Goal: Navigation & Orientation: Find specific page/section

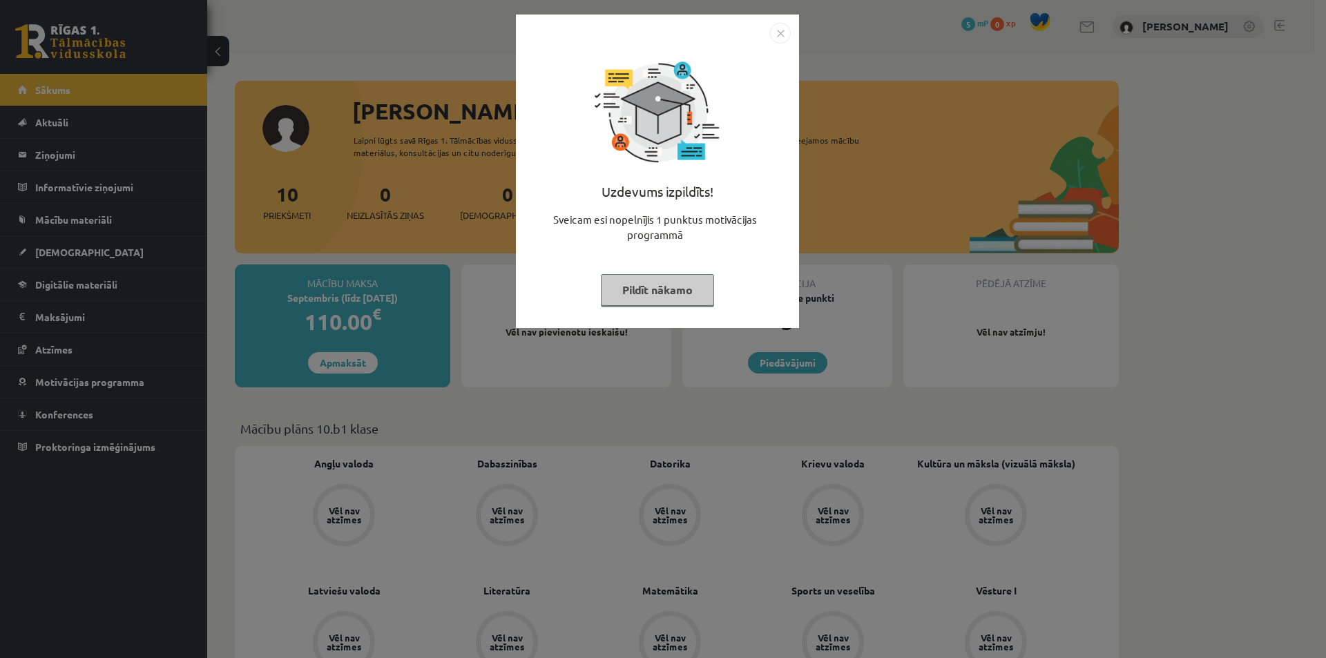
click at [650, 295] on button "Pildīt nākamo" at bounding box center [657, 290] width 113 height 32
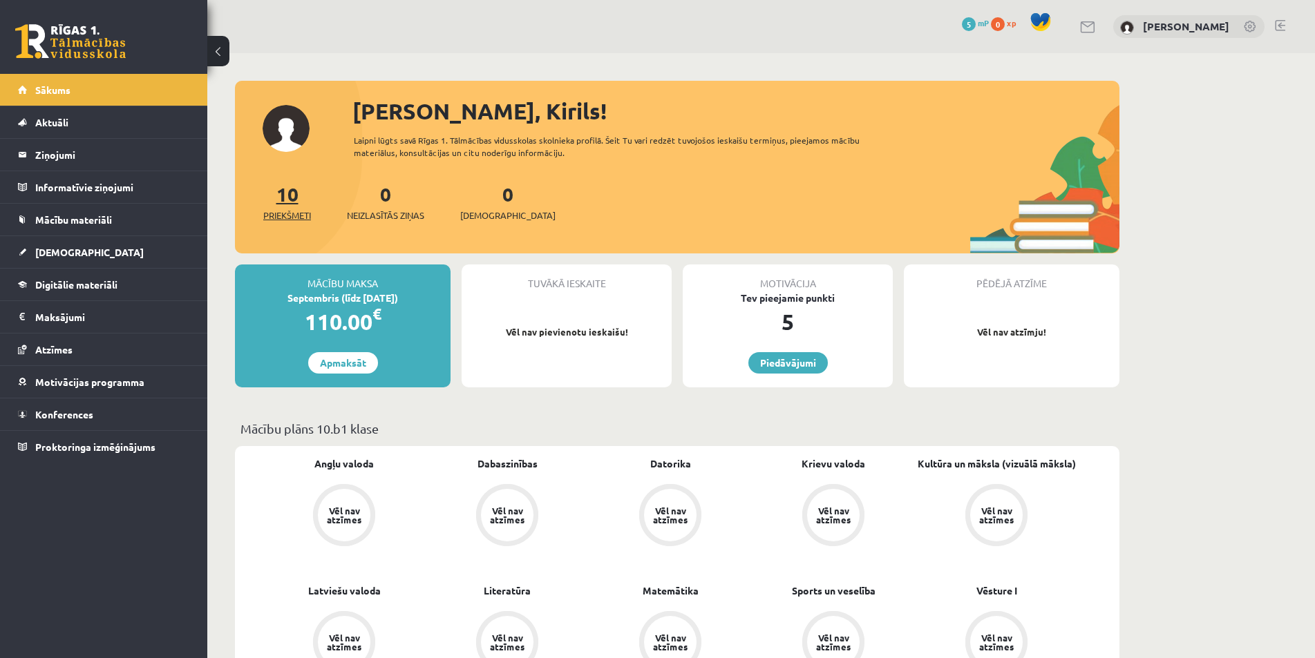
click at [295, 218] on span "Priekšmeti" at bounding box center [287, 216] width 48 height 14
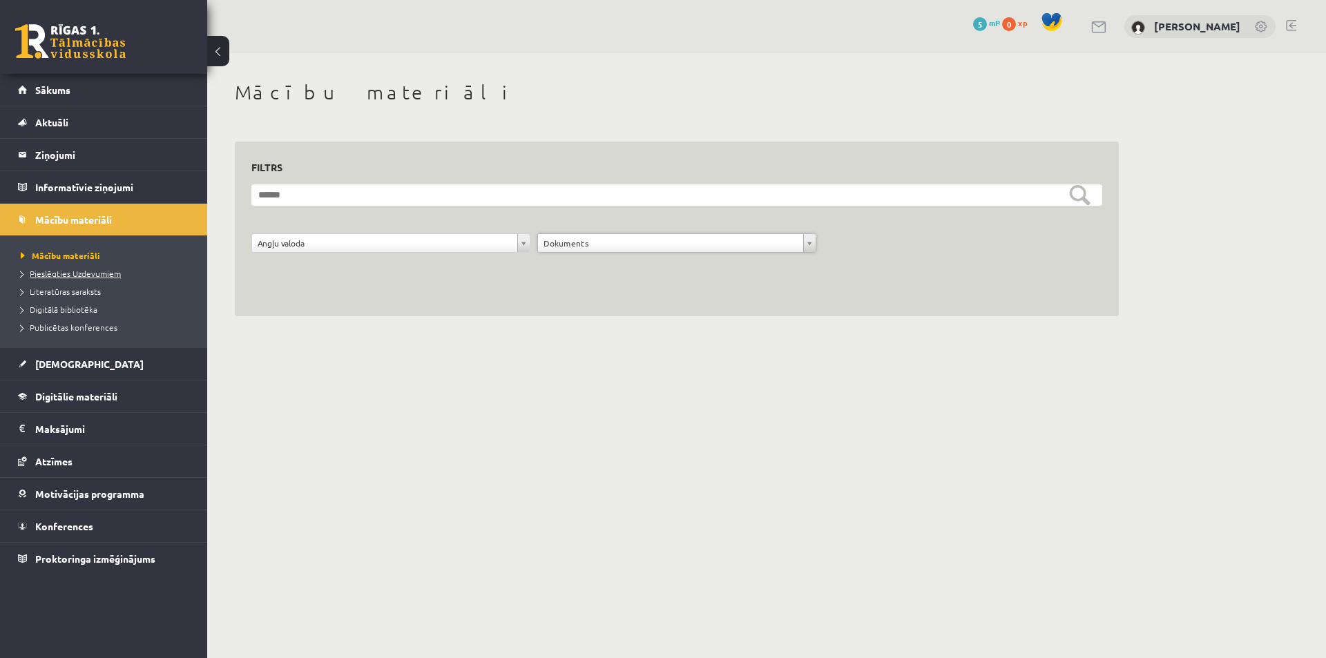
click at [77, 273] on span "Pieslēgties Uzdevumiem" at bounding box center [71, 273] width 100 height 11
click at [61, 292] on span "Literatūras saraksts" at bounding box center [61, 291] width 80 height 11
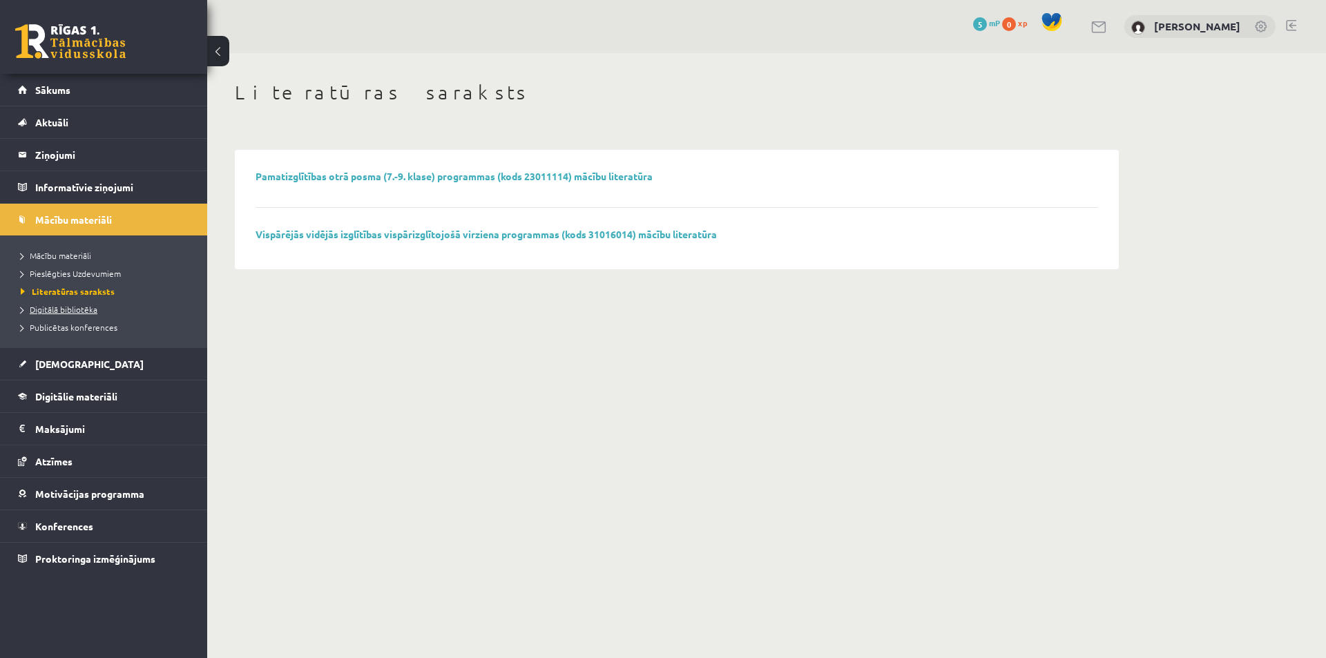
click at [69, 305] on span "Digitālā bibliotēka" at bounding box center [59, 309] width 77 height 11
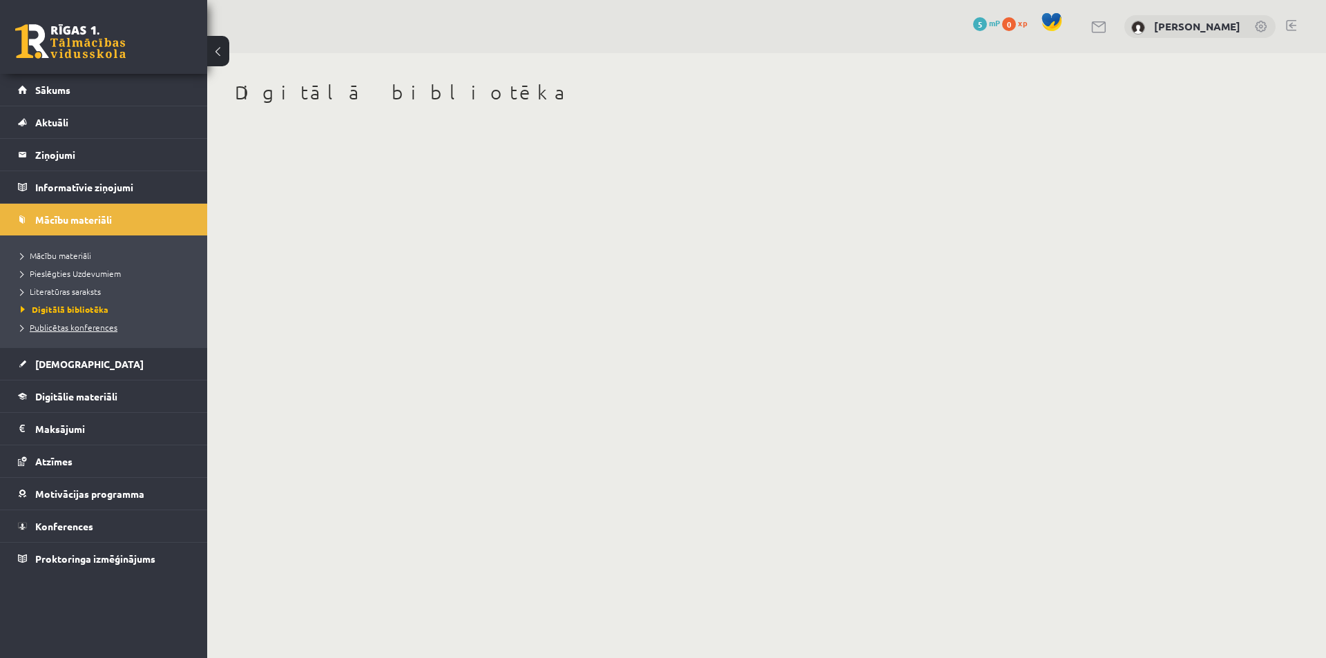
click at [79, 327] on span "Publicētas konferences" at bounding box center [69, 327] width 97 height 11
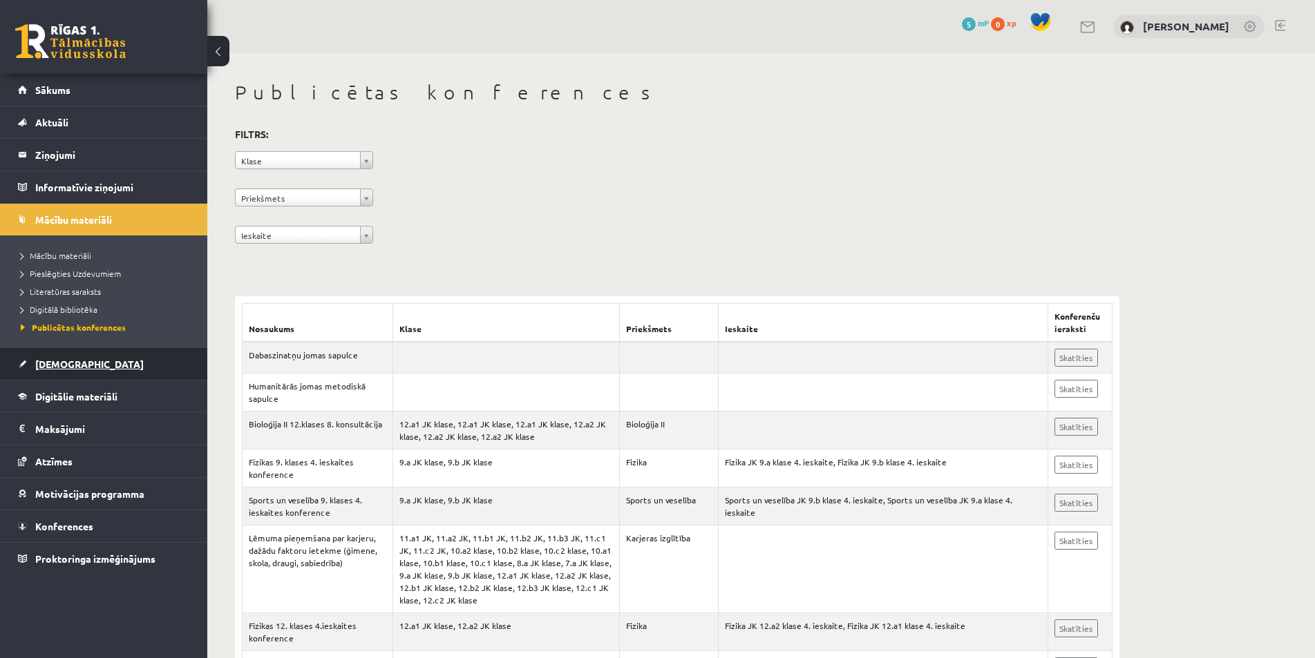
click at [59, 365] on span "[DEMOGRAPHIC_DATA]" at bounding box center [89, 364] width 108 height 12
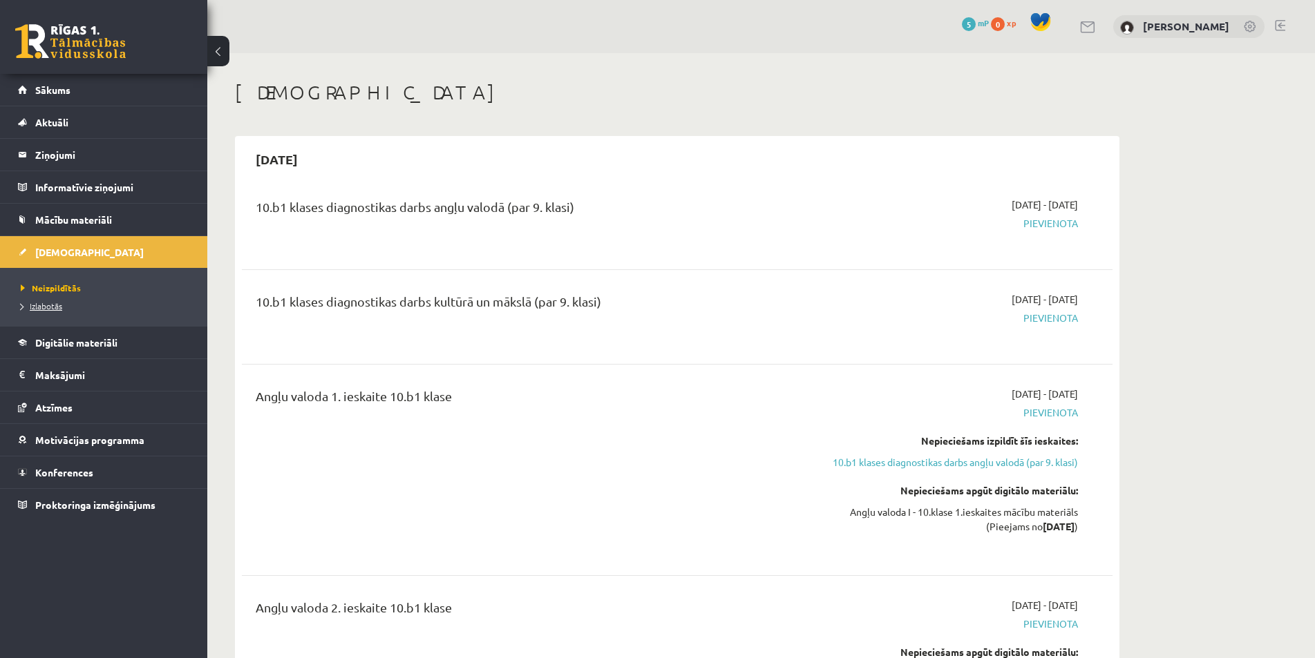
click at [46, 306] on span "Izlabotās" at bounding box center [41, 305] width 41 height 11
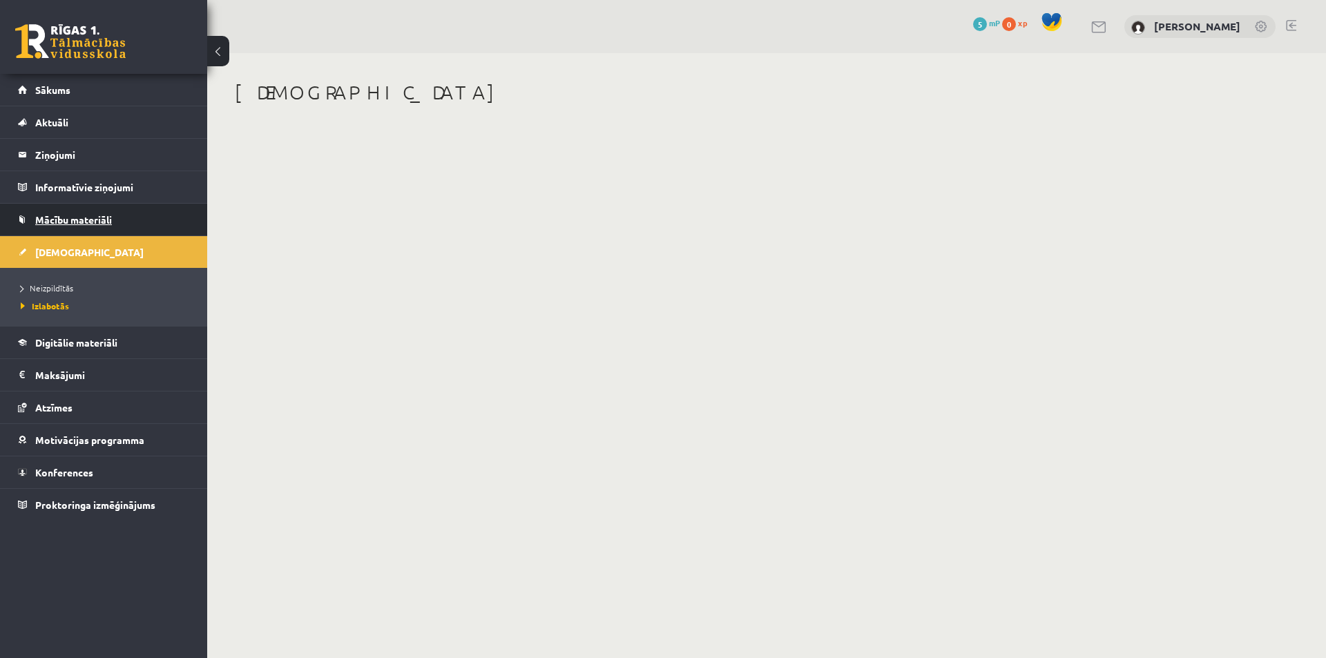
click at [60, 215] on span "Mācību materiāli" at bounding box center [73, 219] width 77 height 12
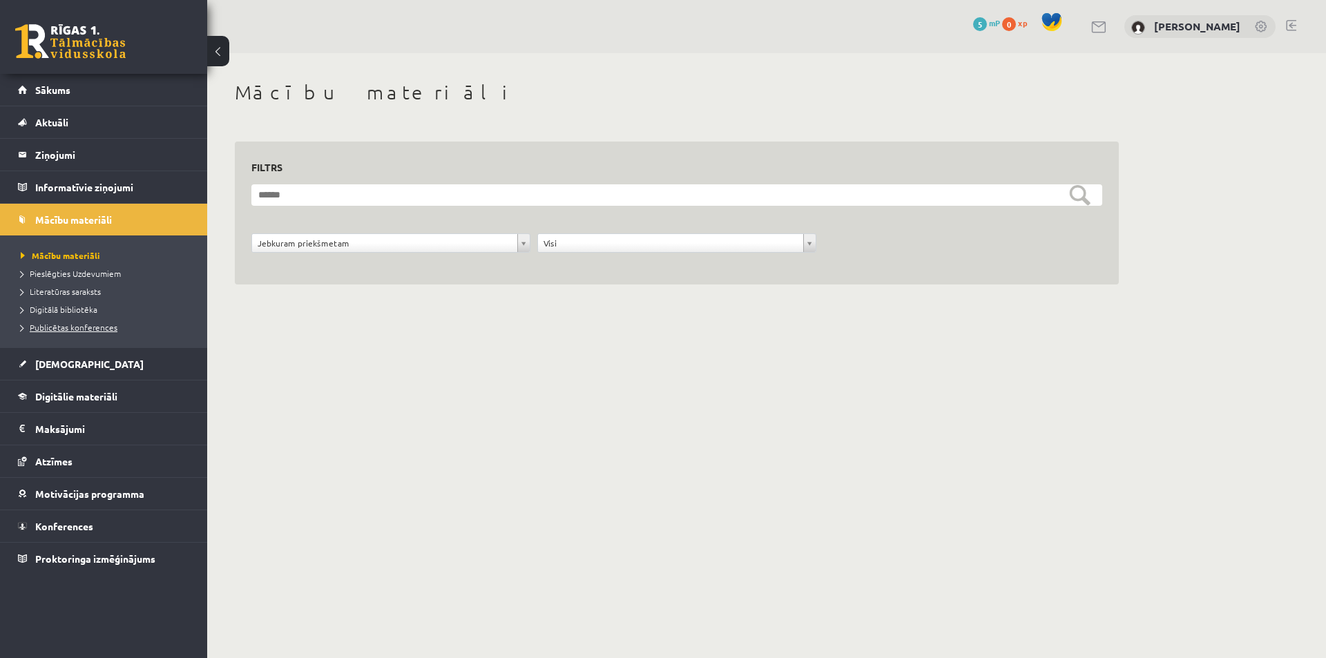
click at [57, 327] on span "Publicētas konferences" at bounding box center [69, 327] width 97 height 11
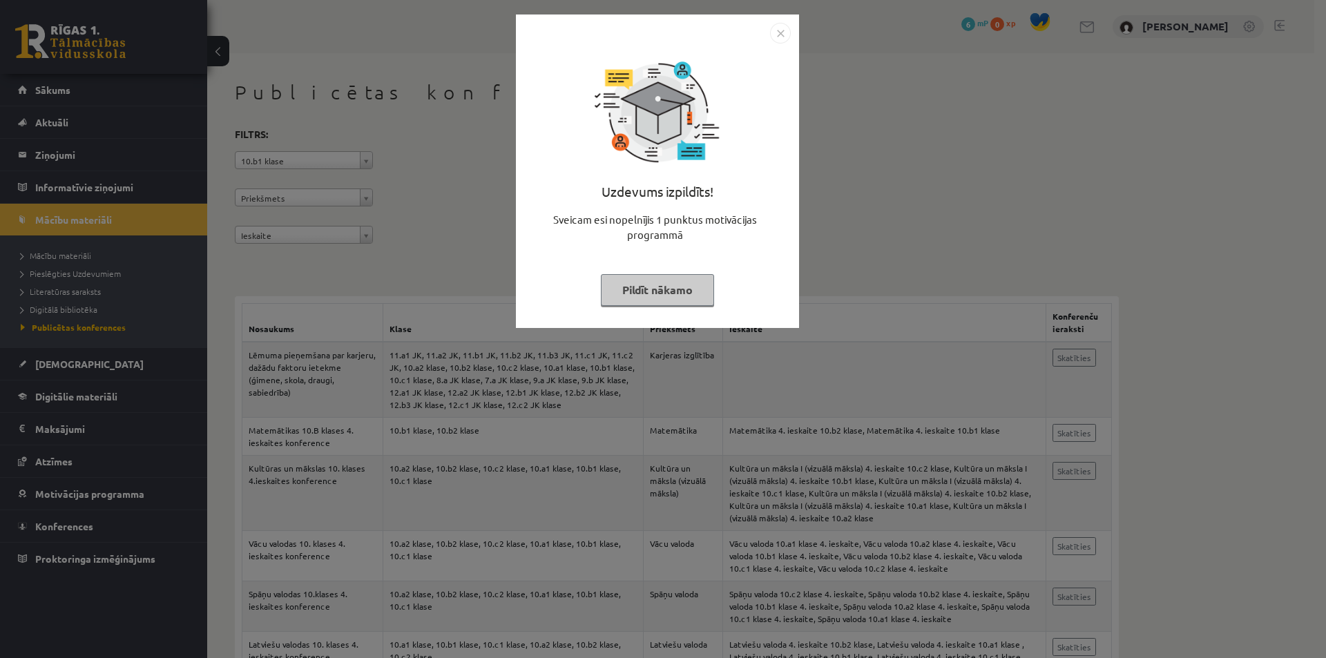
click at [638, 292] on button "Pildīt nākamo" at bounding box center [657, 290] width 113 height 32
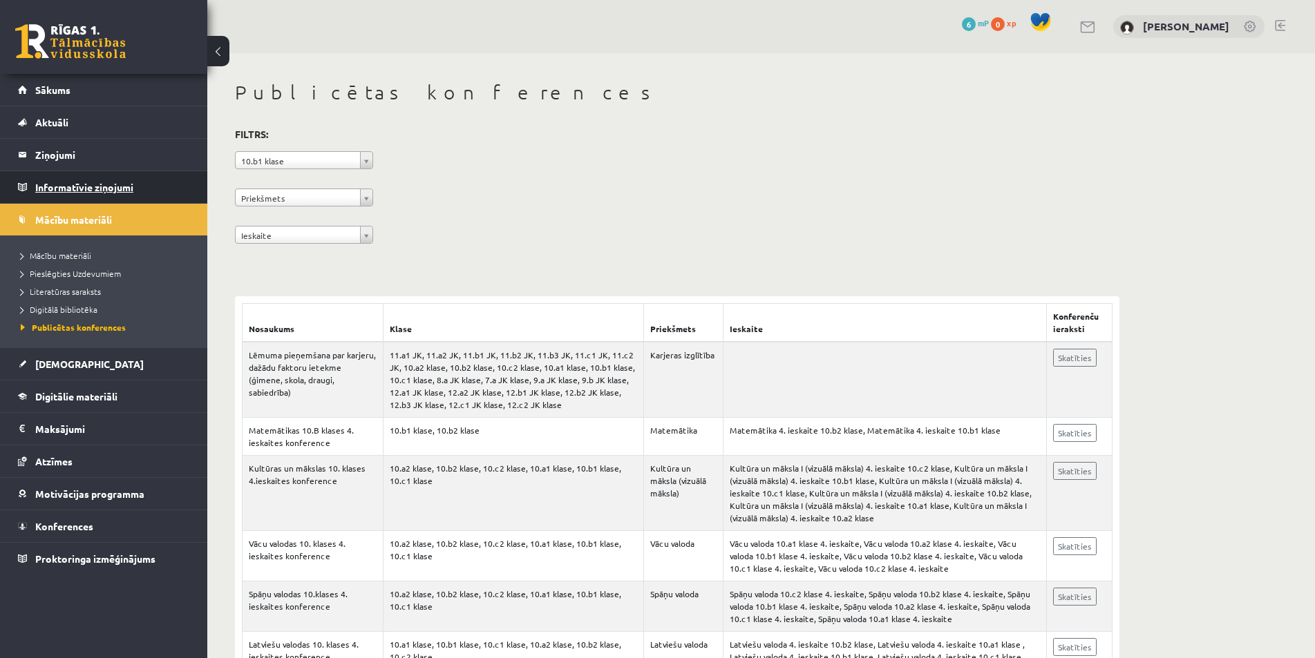
click at [66, 183] on legend "Informatīvie ziņojumi 0" at bounding box center [112, 187] width 155 height 32
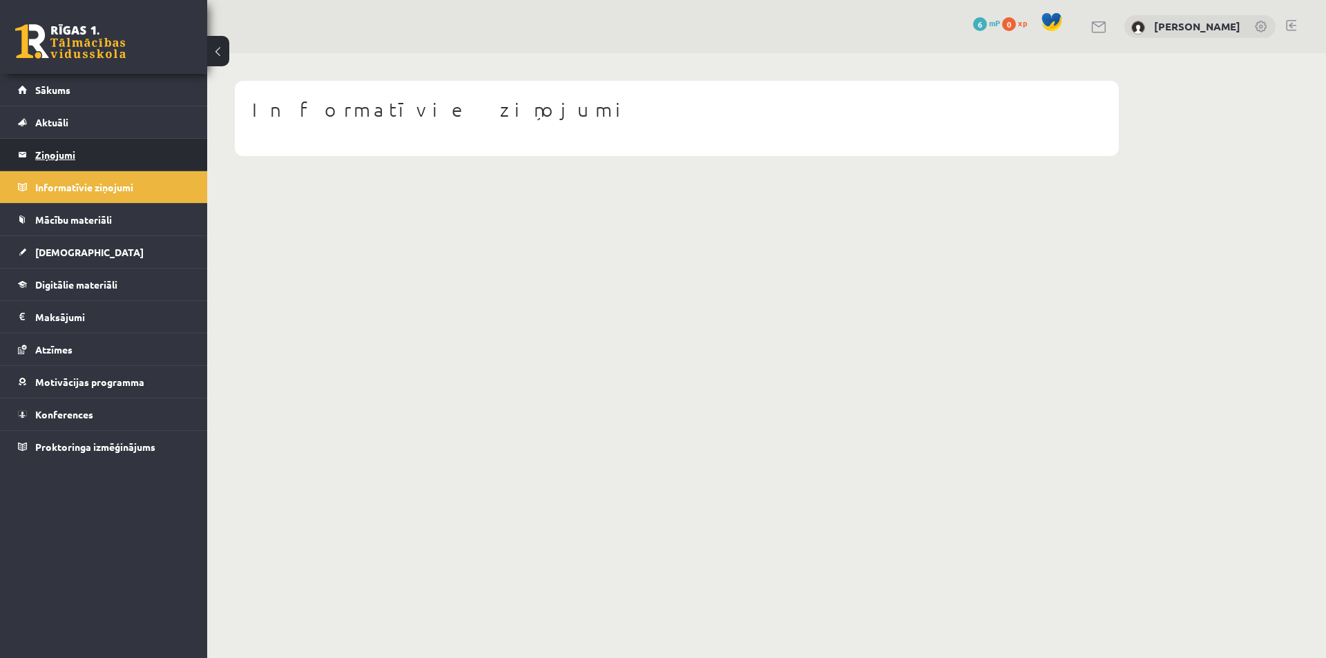
click at [57, 154] on legend "Ziņojumi 0" at bounding box center [112, 155] width 155 height 32
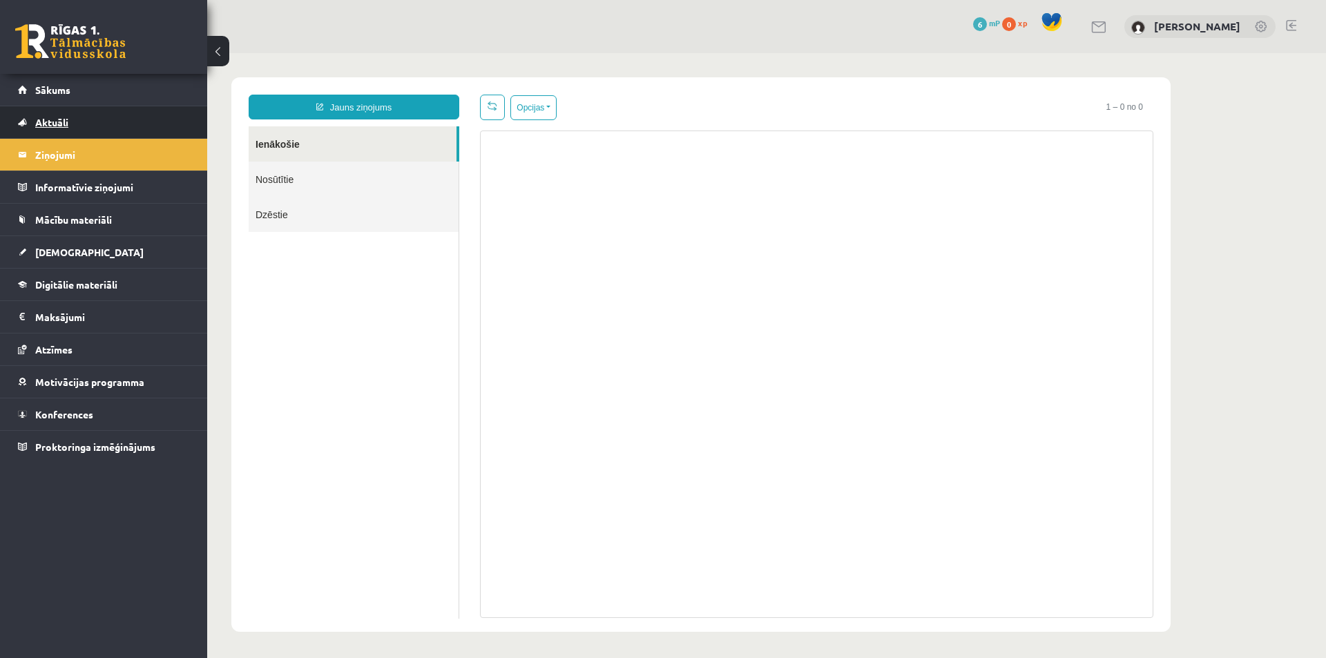
click at [43, 117] on span "Aktuāli" at bounding box center [51, 122] width 33 height 12
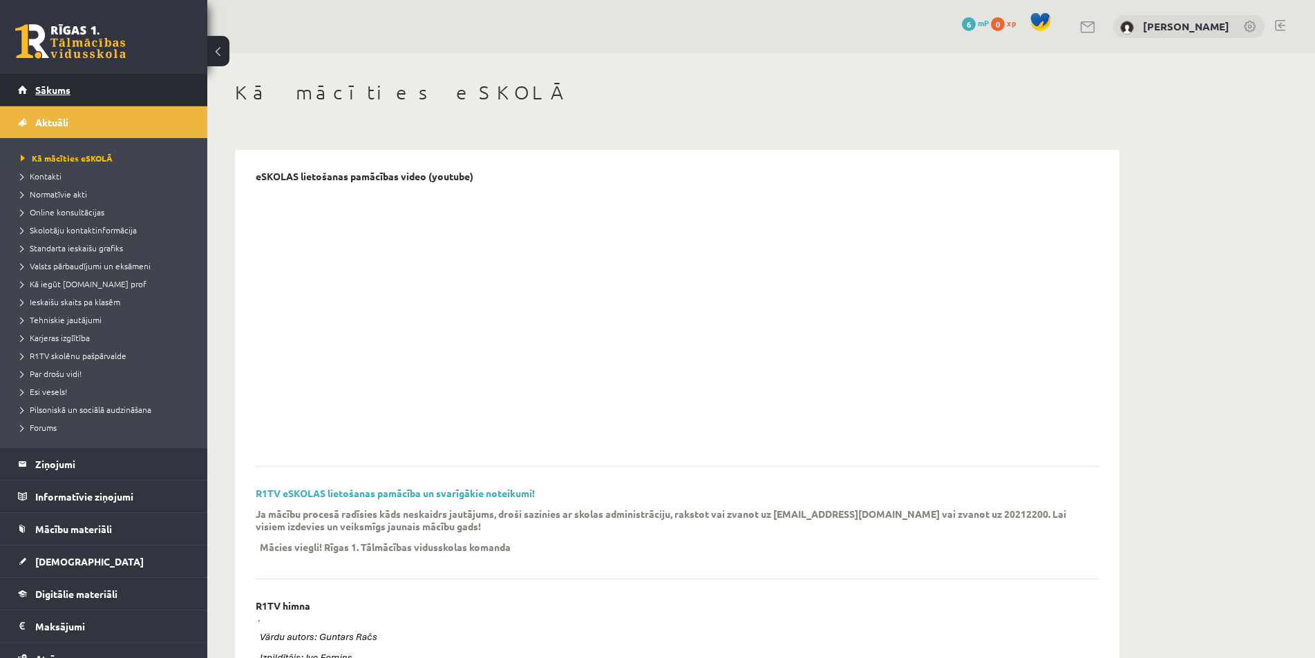
click at [43, 88] on span "Sākums" at bounding box center [52, 90] width 35 height 12
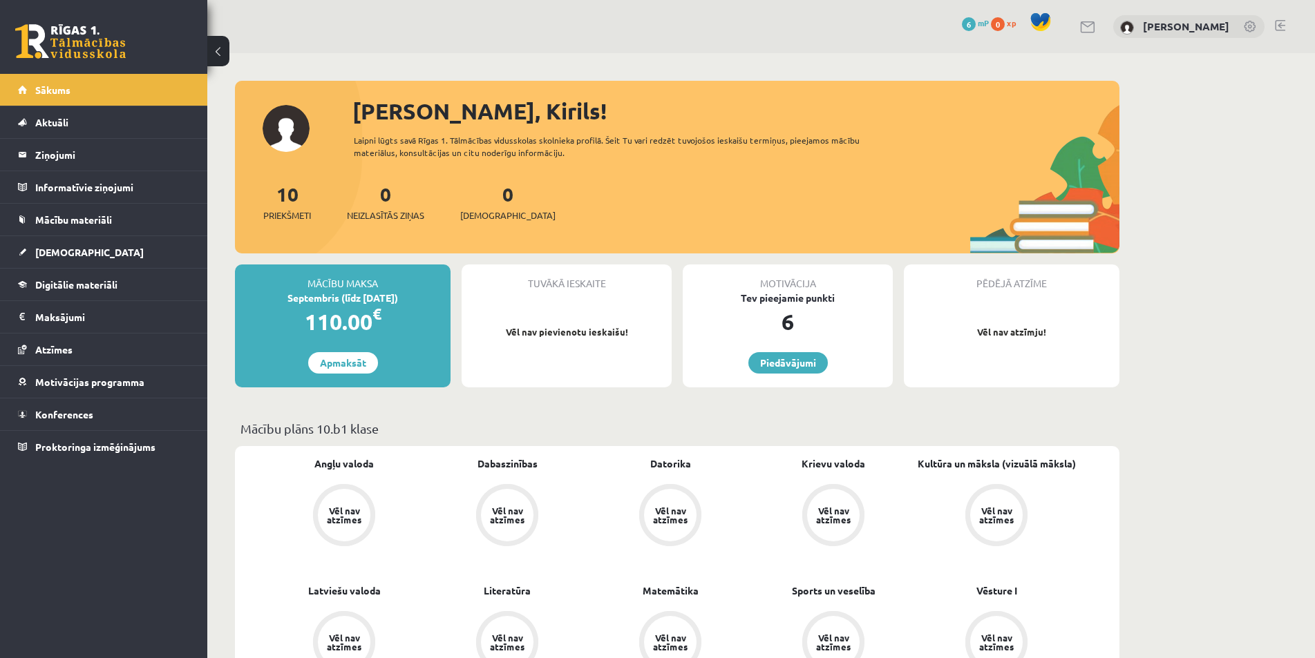
click at [345, 510] on div "Vēl nav atzīmes" at bounding box center [344, 515] width 39 height 18
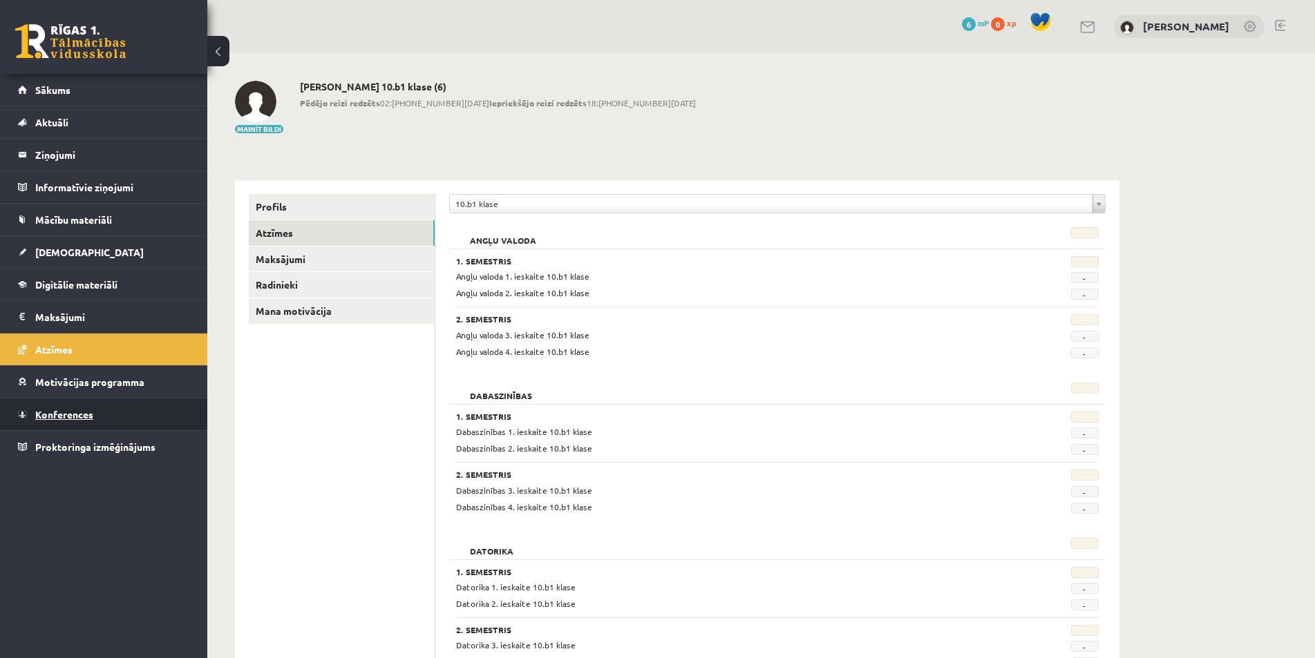
click at [84, 416] on span "Konferences" at bounding box center [64, 414] width 58 height 12
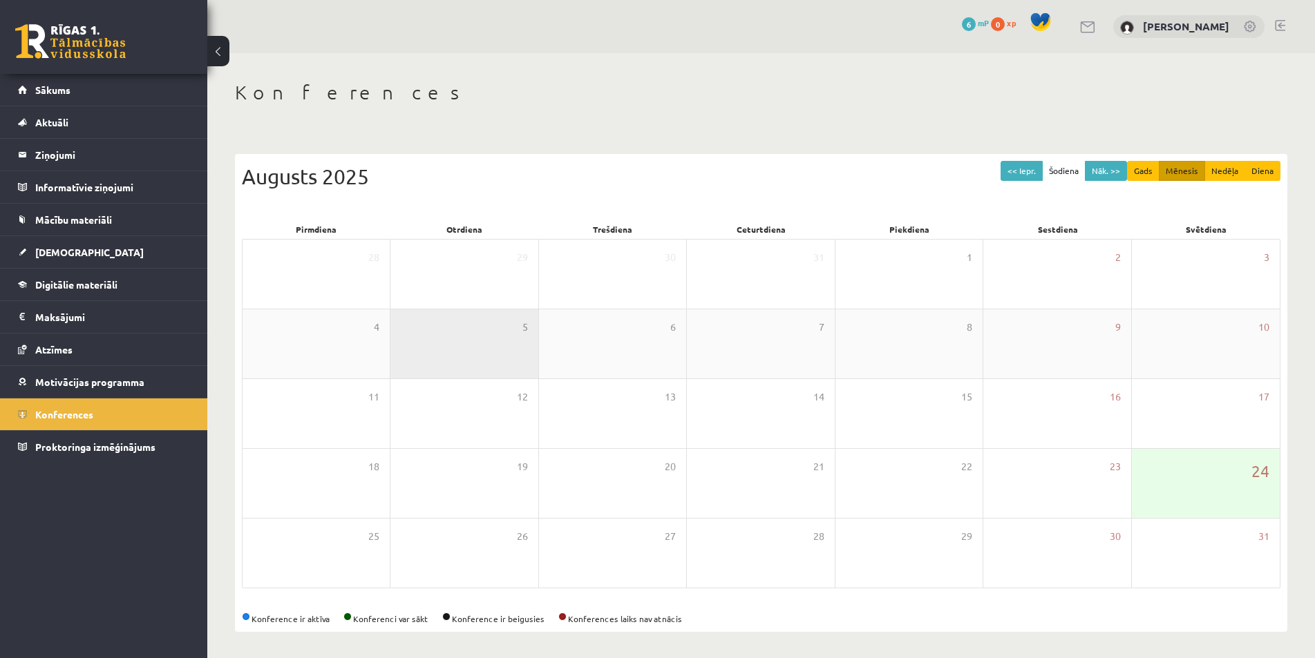
scroll to position [2, 0]
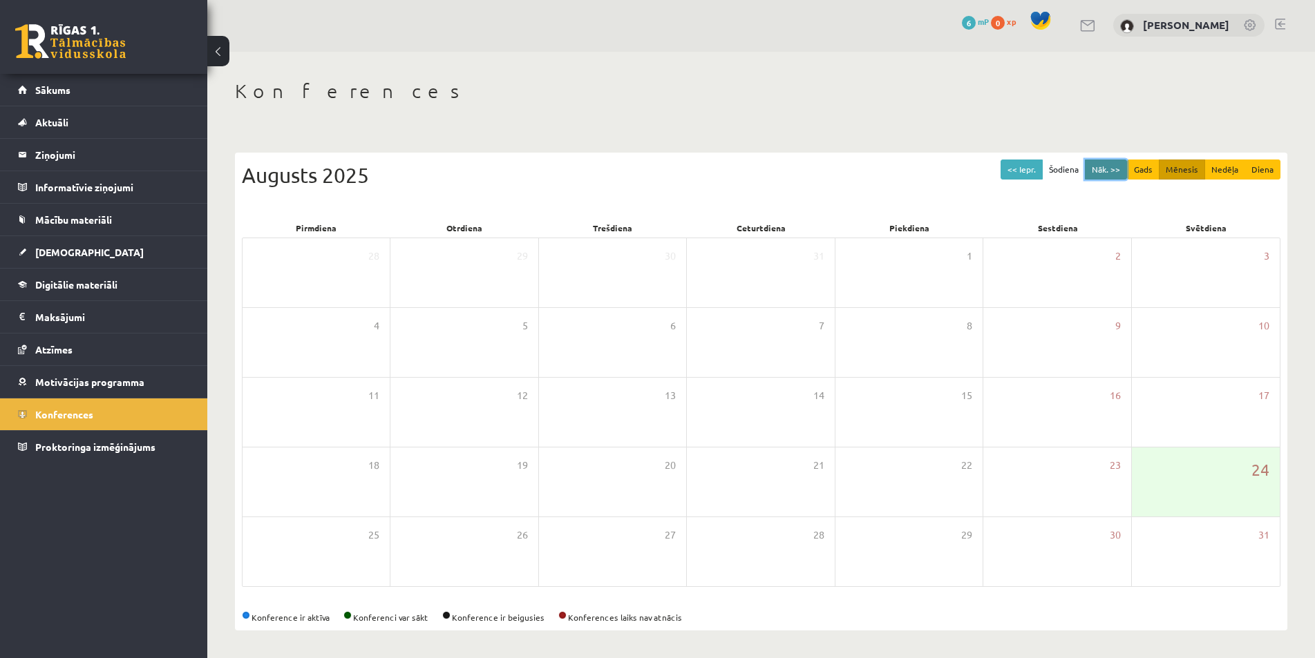
click at [1100, 170] on button "Nāk. >>" at bounding box center [1106, 170] width 42 height 20
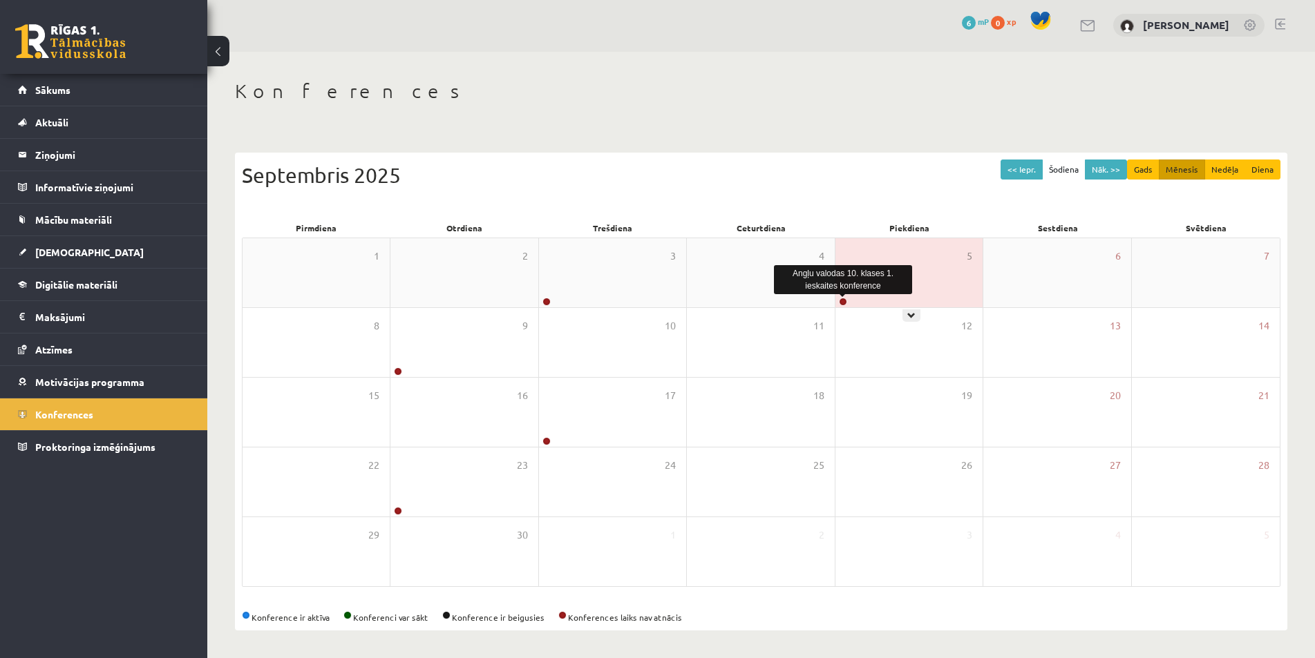
click at [845, 300] on link at bounding box center [843, 302] width 8 height 8
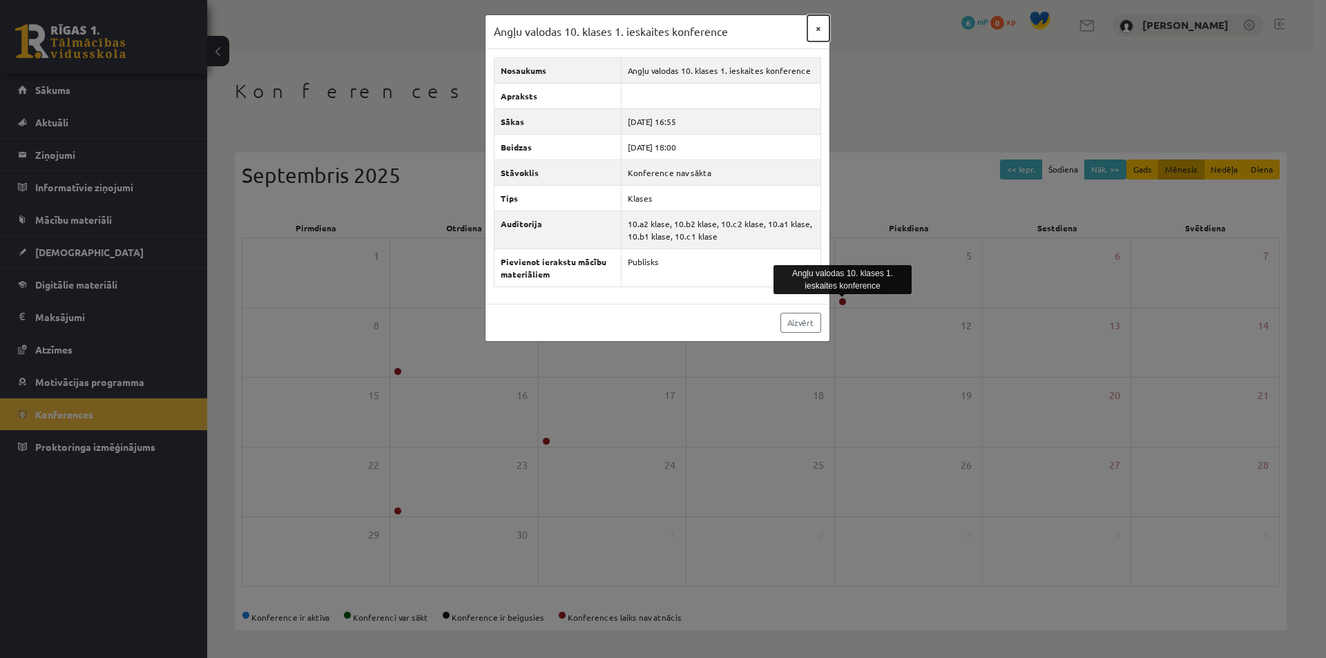
click at [814, 32] on button "×" at bounding box center [819, 28] width 22 height 26
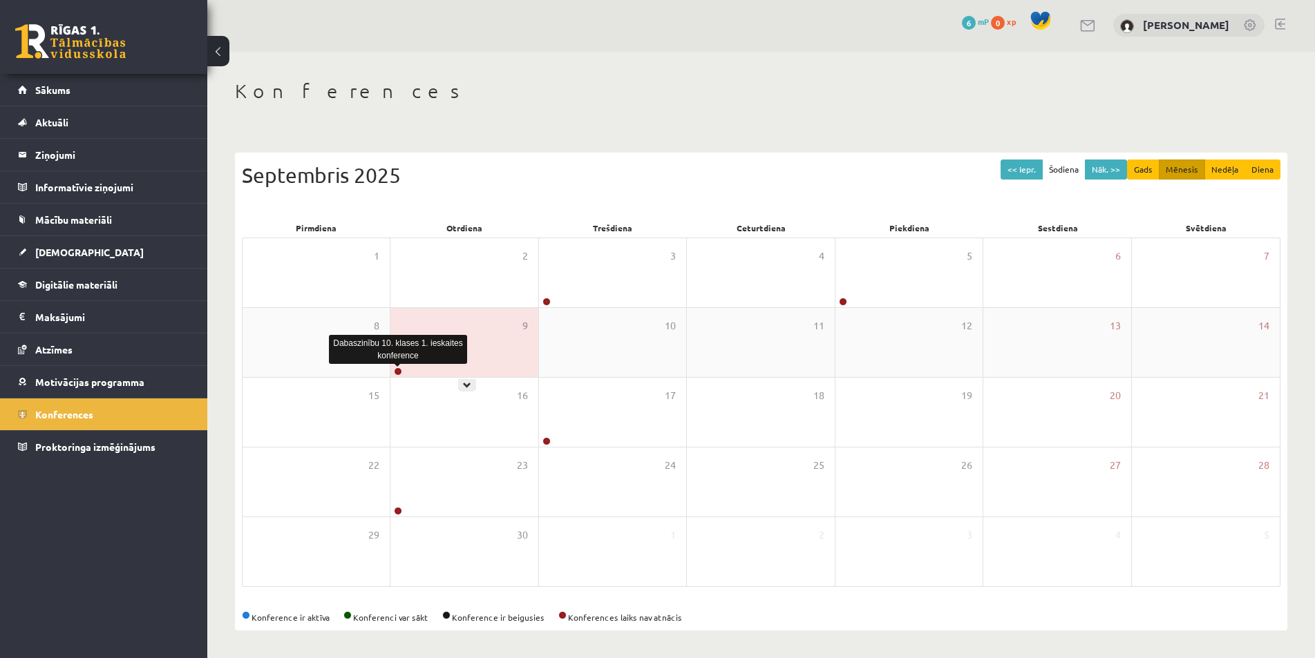
click at [397, 369] on link at bounding box center [398, 371] width 8 height 8
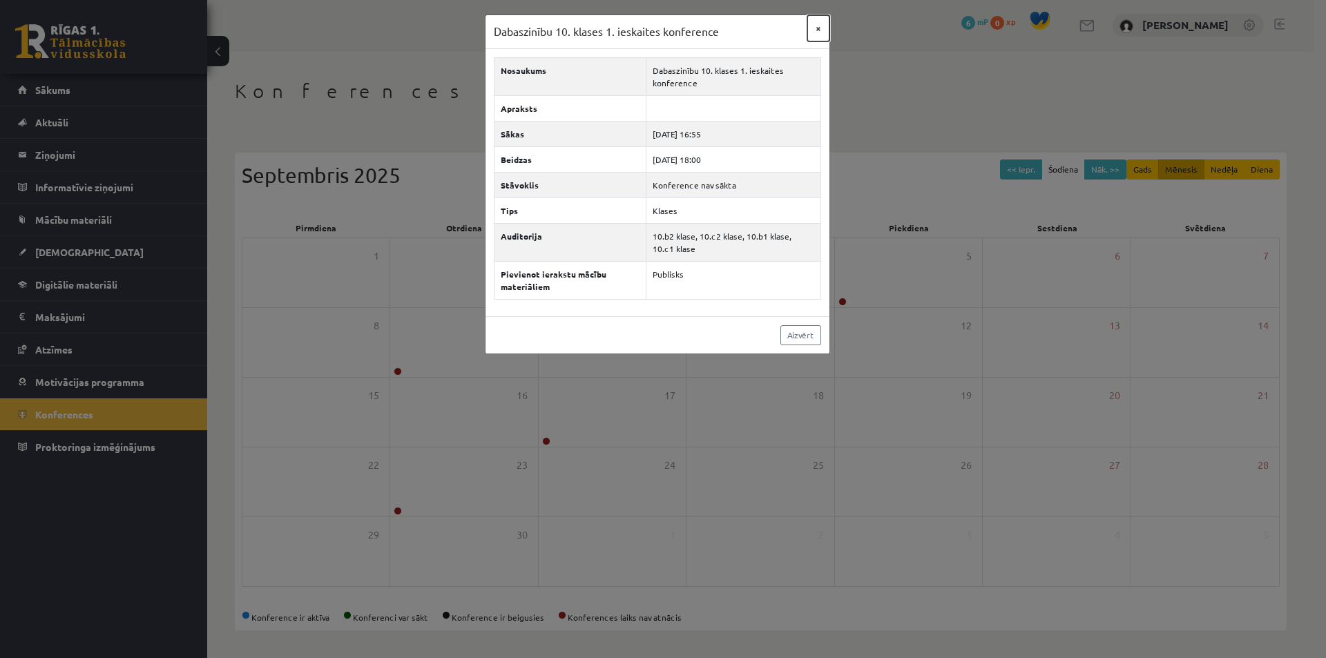
click at [816, 31] on button "×" at bounding box center [819, 28] width 22 height 26
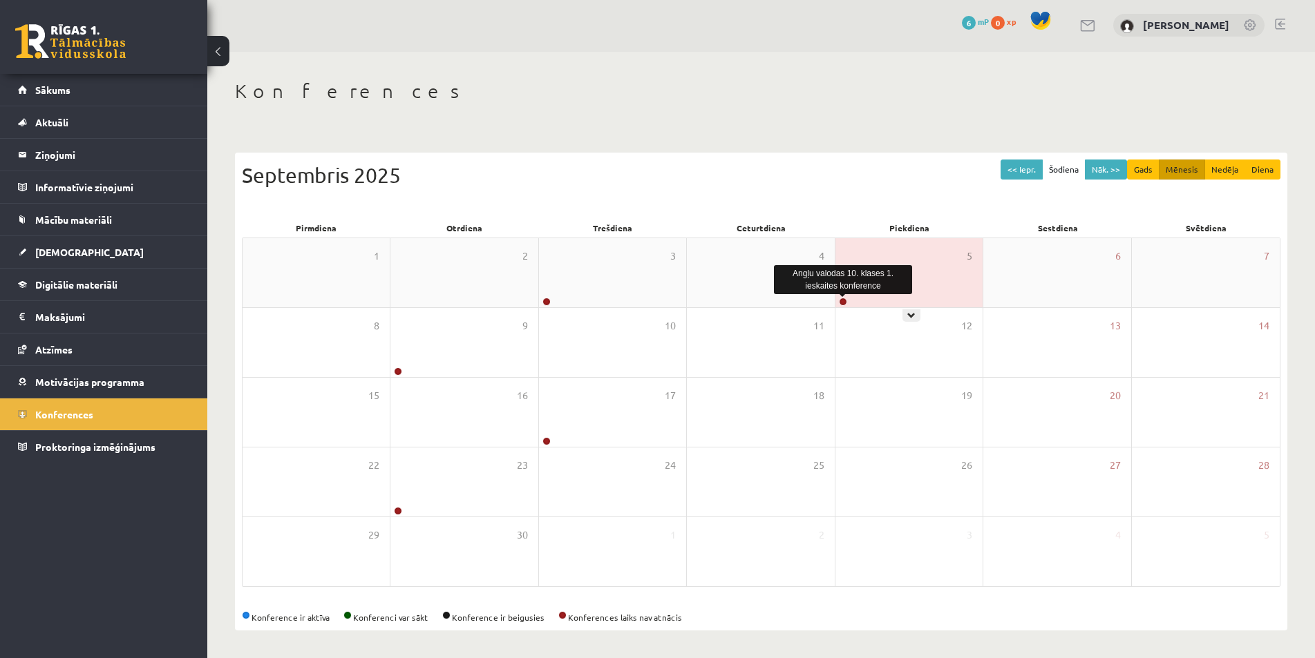
click at [845, 298] on link at bounding box center [843, 302] width 8 height 8
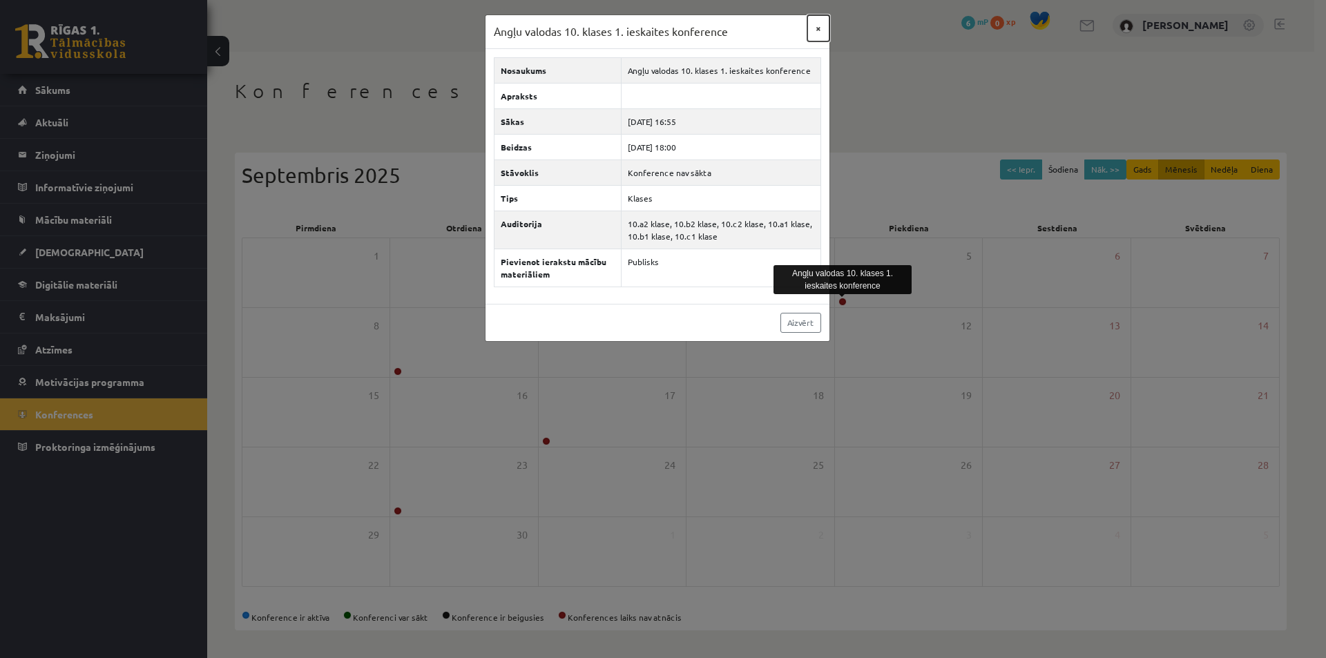
click at [816, 26] on button "×" at bounding box center [819, 28] width 22 height 26
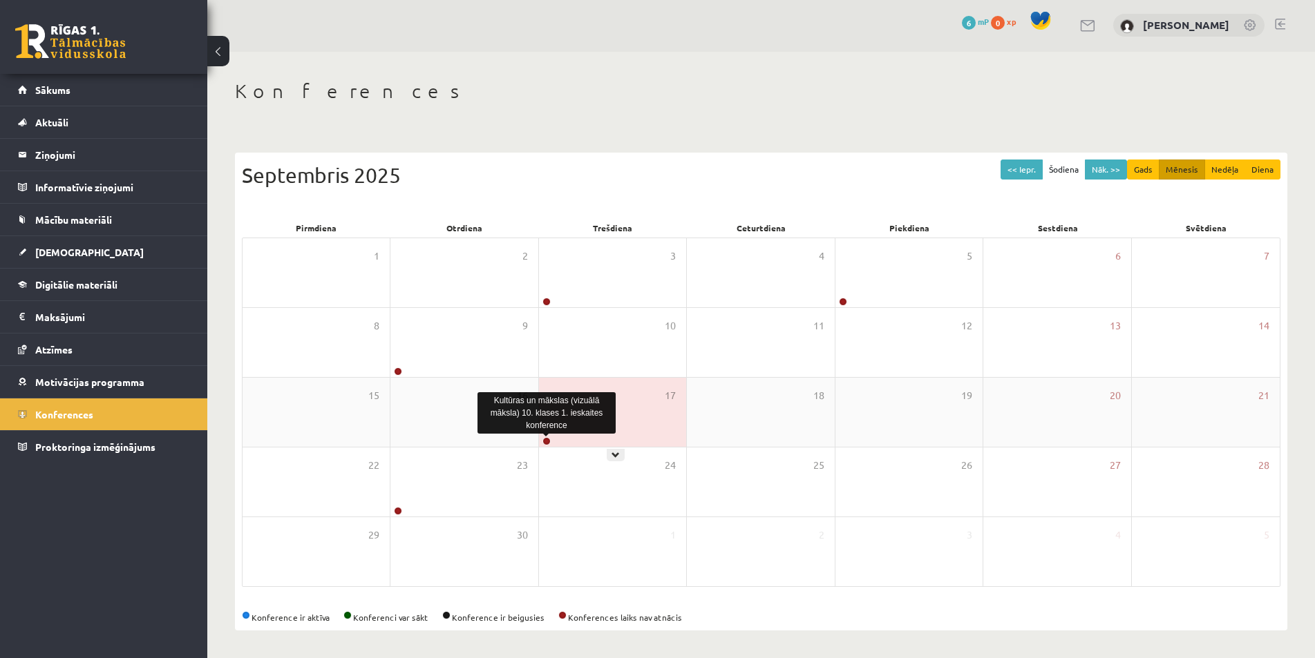
click at [546, 442] on link at bounding box center [546, 441] width 8 height 8
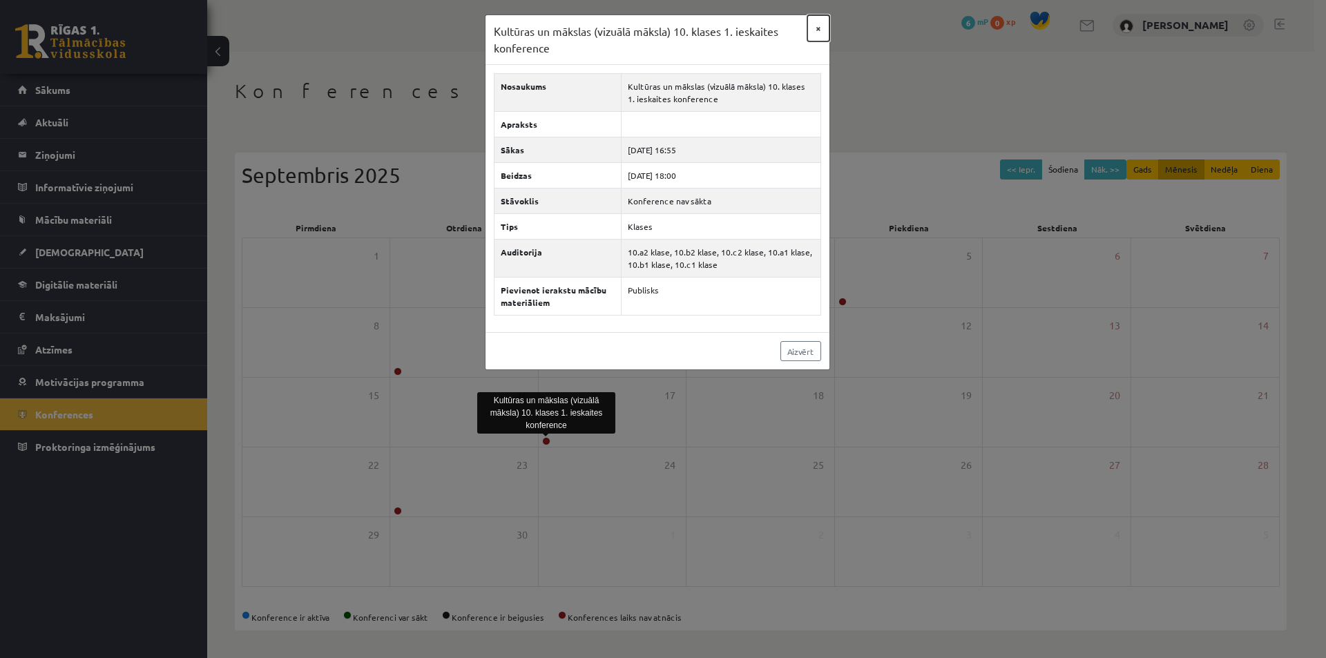
click at [818, 34] on button "×" at bounding box center [819, 28] width 22 height 26
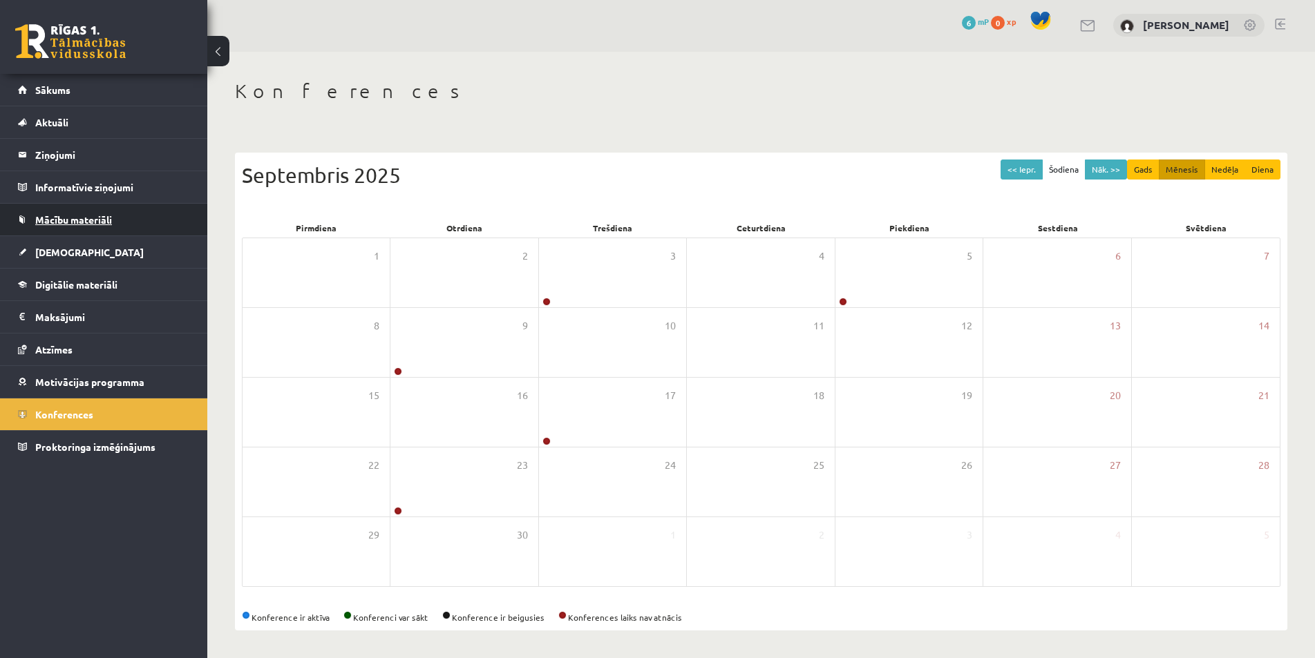
click at [69, 229] on link "Mācību materiāli" at bounding box center [104, 220] width 172 height 32
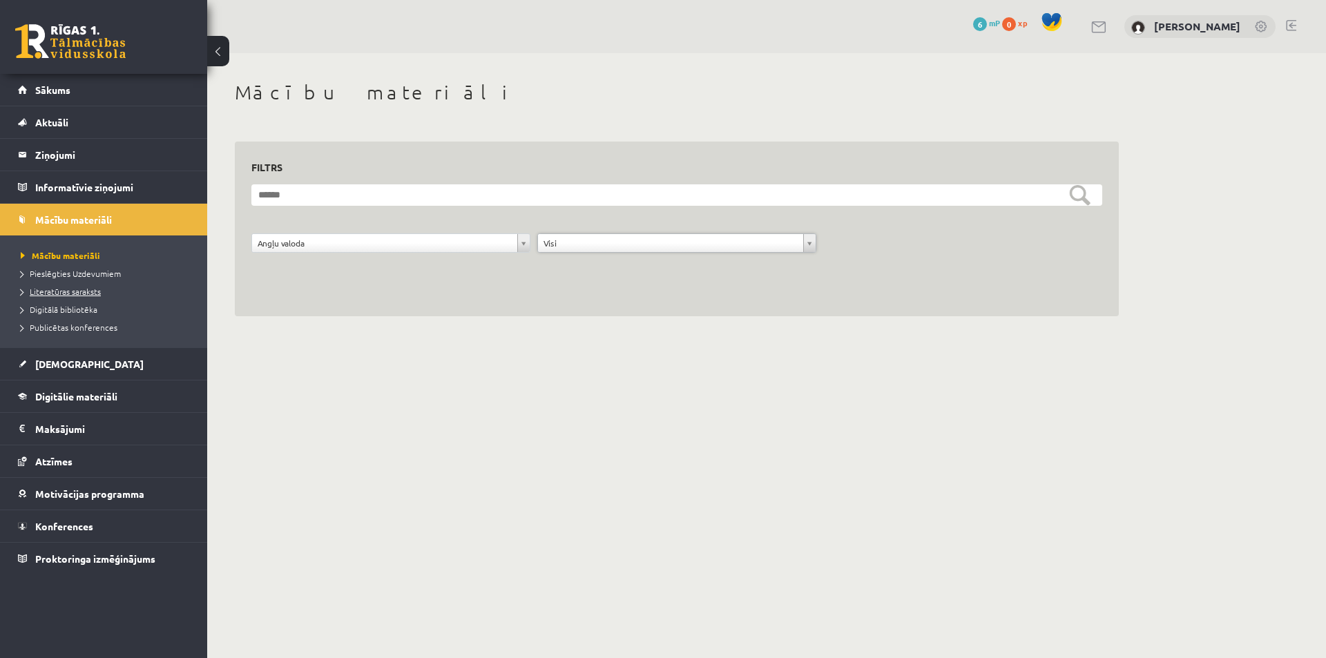
click at [72, 294] on span "Literatūras saraksts" at bounding box center [61, 291] width 80 height 11
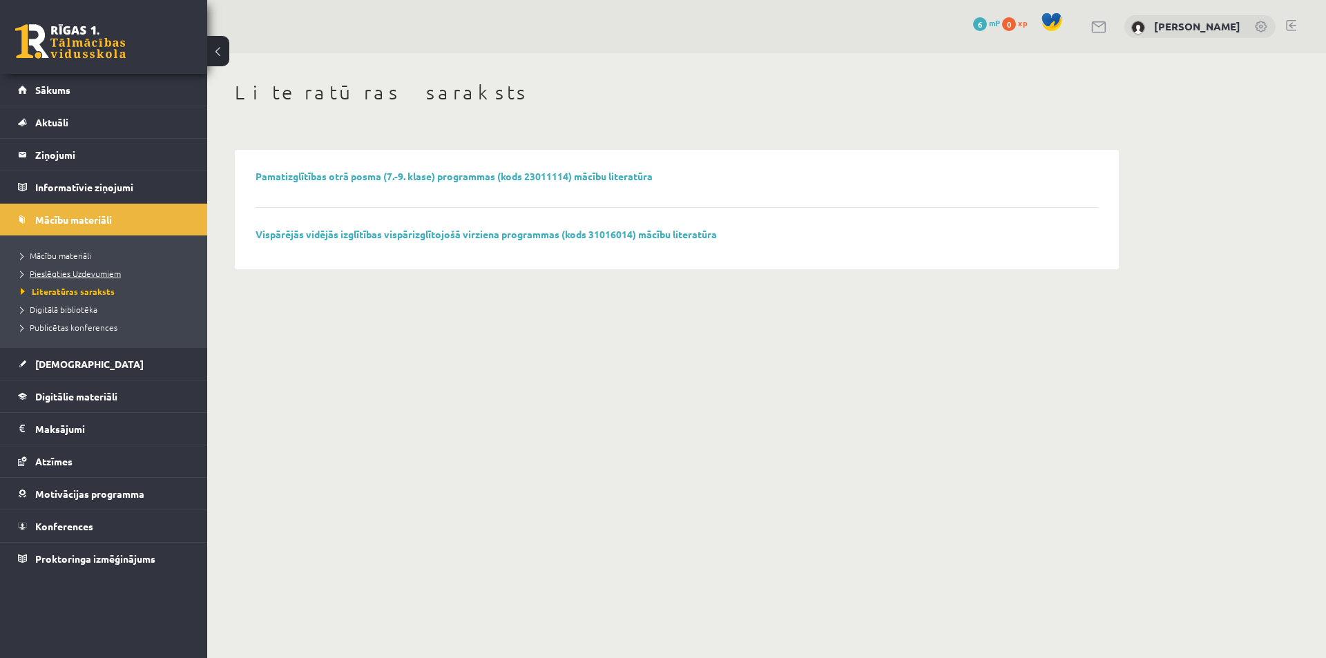
click at [71, 271] on span "Pieslēgties Uzdevumiem" at bounding box center [71, 273] width 100 height 11
click at [55, 155] on legend "Ziņojumi 0" at bounding box center [112, 155] width 155 height 32
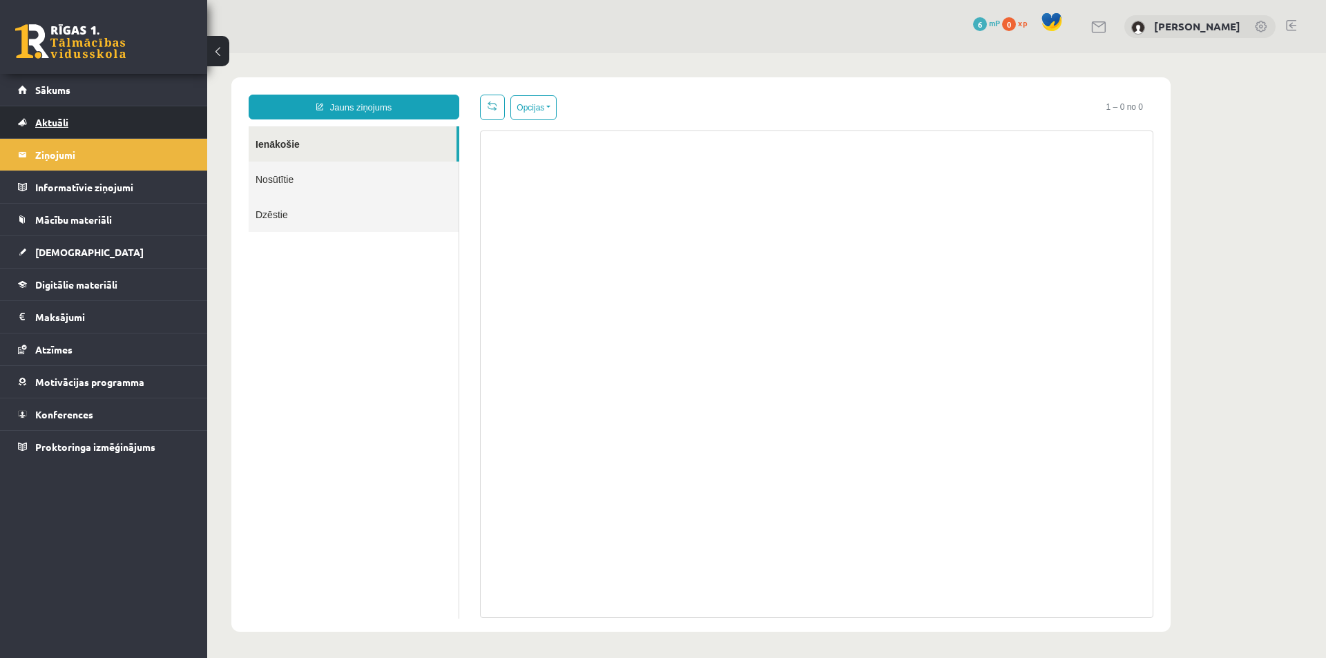
click at [41, 129] on link "Aktuāli" at bounding box center [104, 122] width 172 height 32
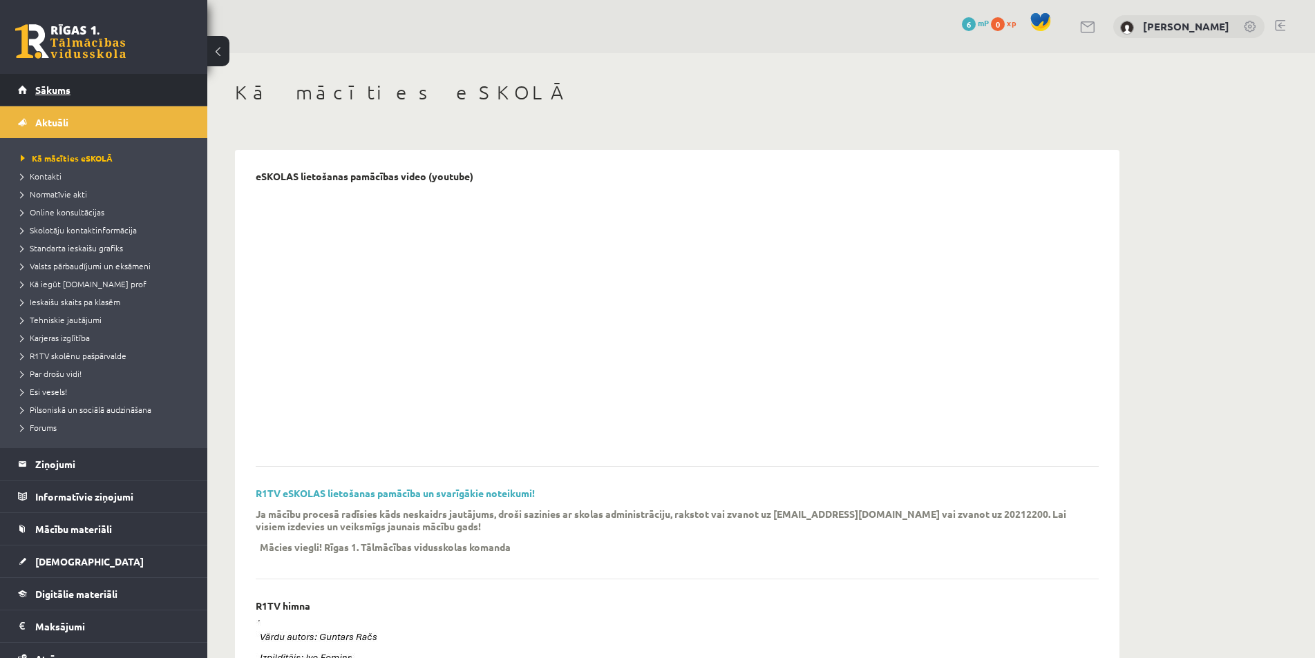
click at [42, 90] on span "Sākums" at bounding box center [52, 90] width 35 height 12
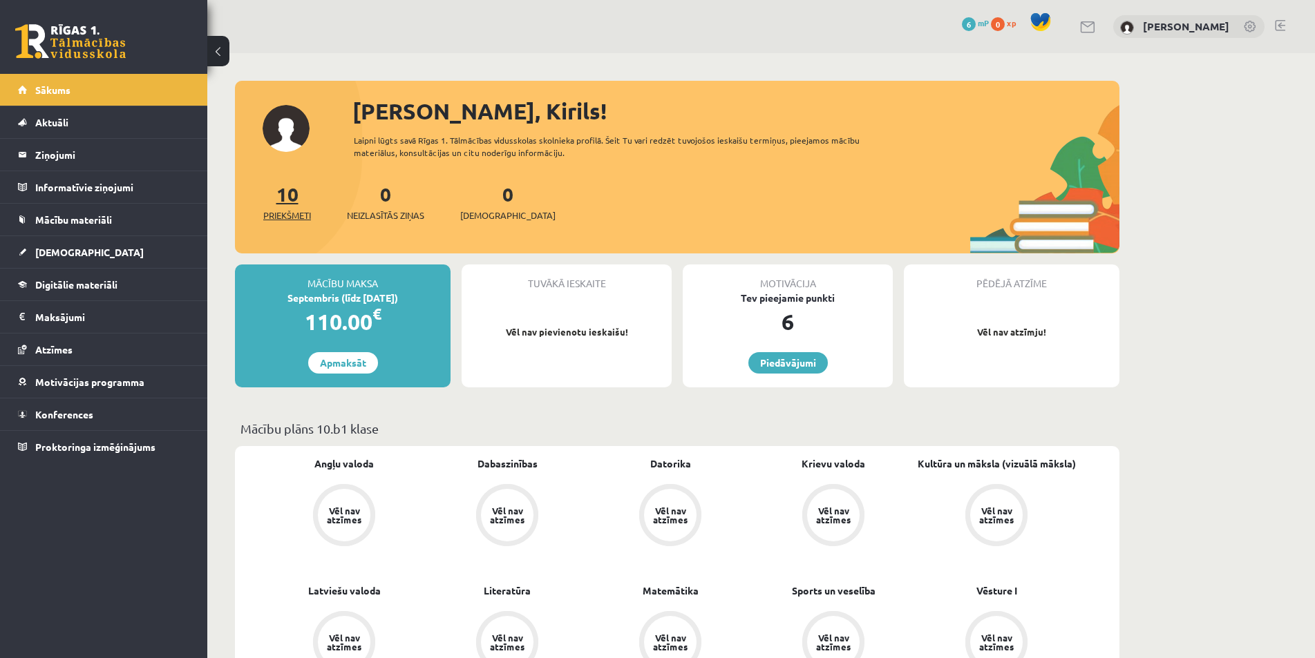
click at [283, 213] on span "Priekšmeti" at bounding box center [287, 216] width 48 height 14
